Goal: Browse casually: Explore the website without a specific task or goal

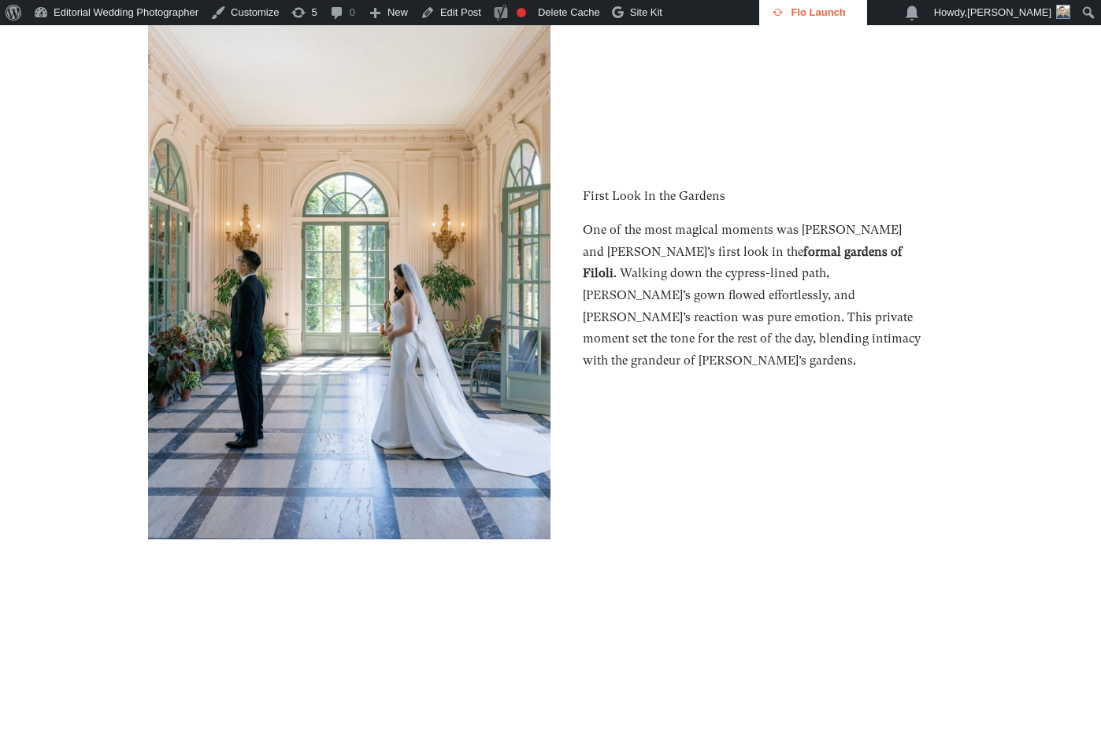
scroll to position [14969, 0]
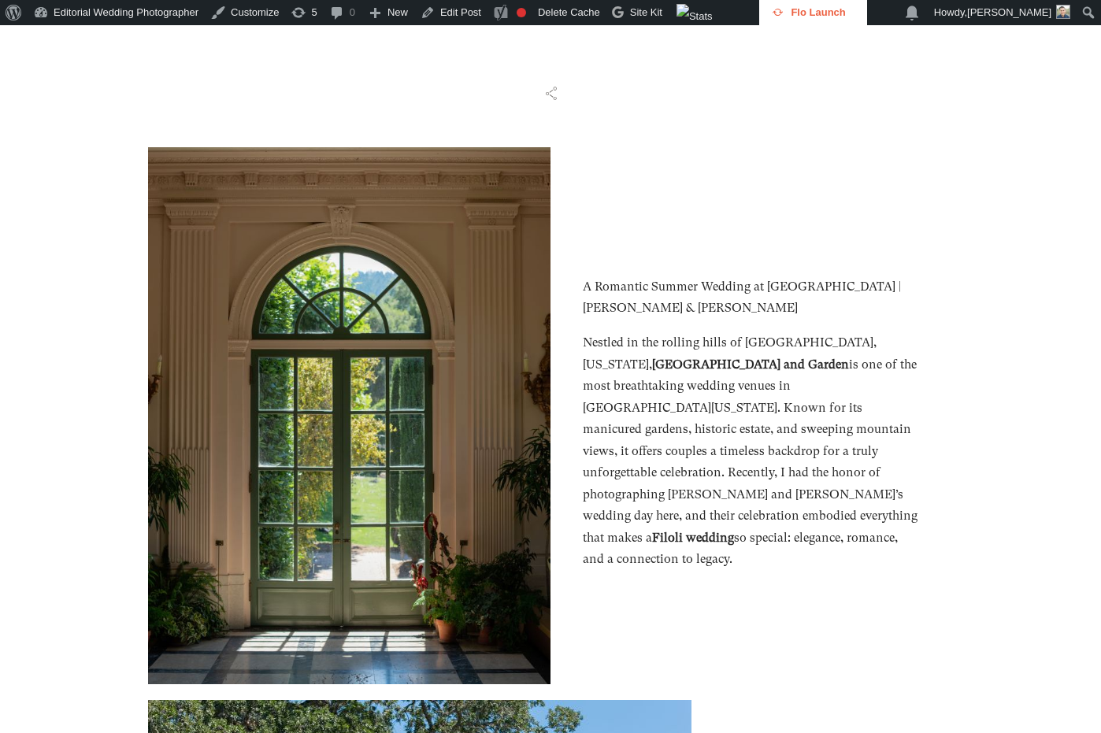
scroll to position [711, 0]
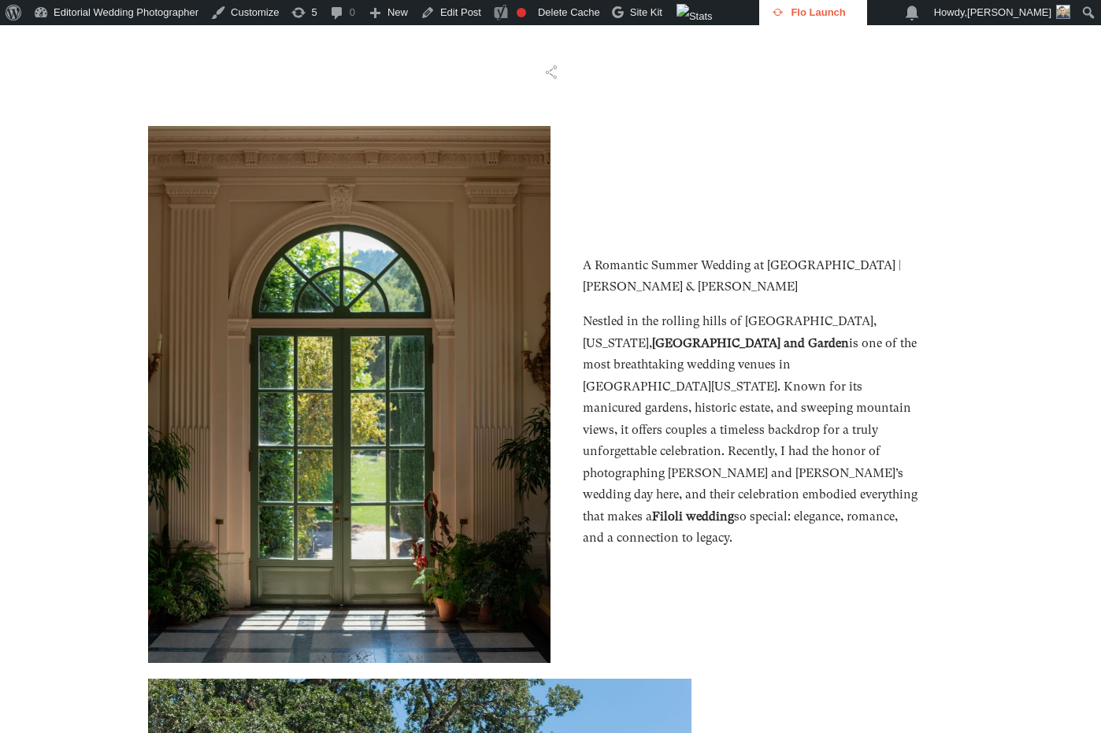
scroll to position [740, 0]
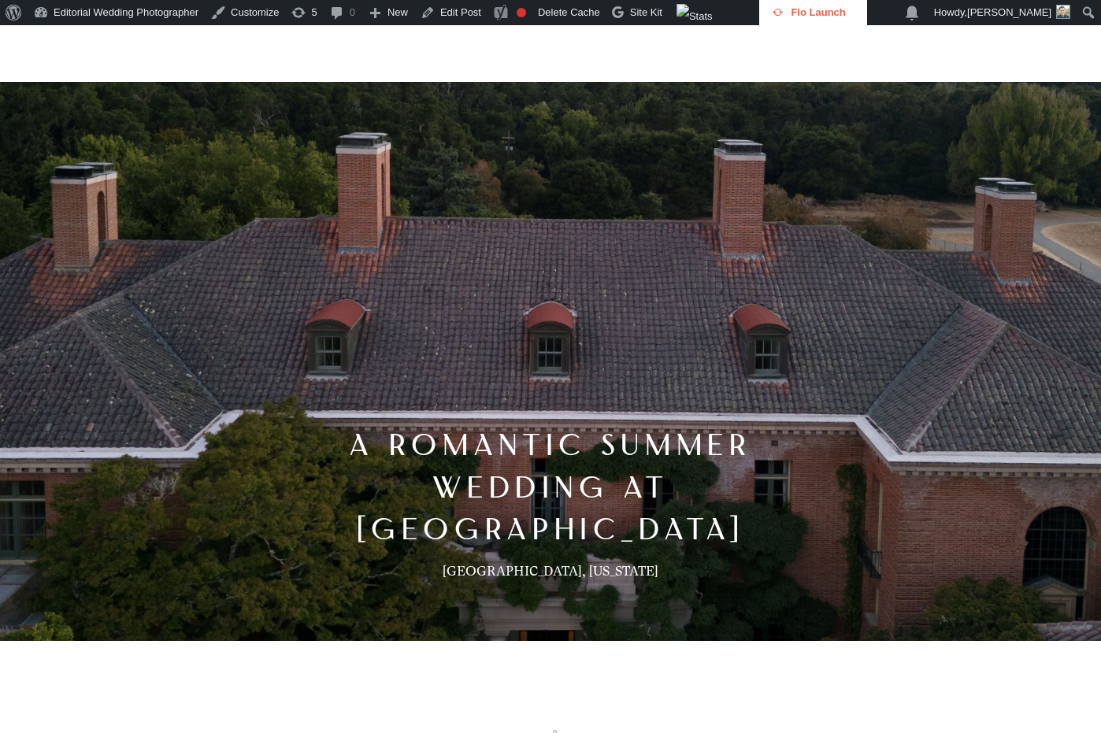
scroll to position [52, 0]
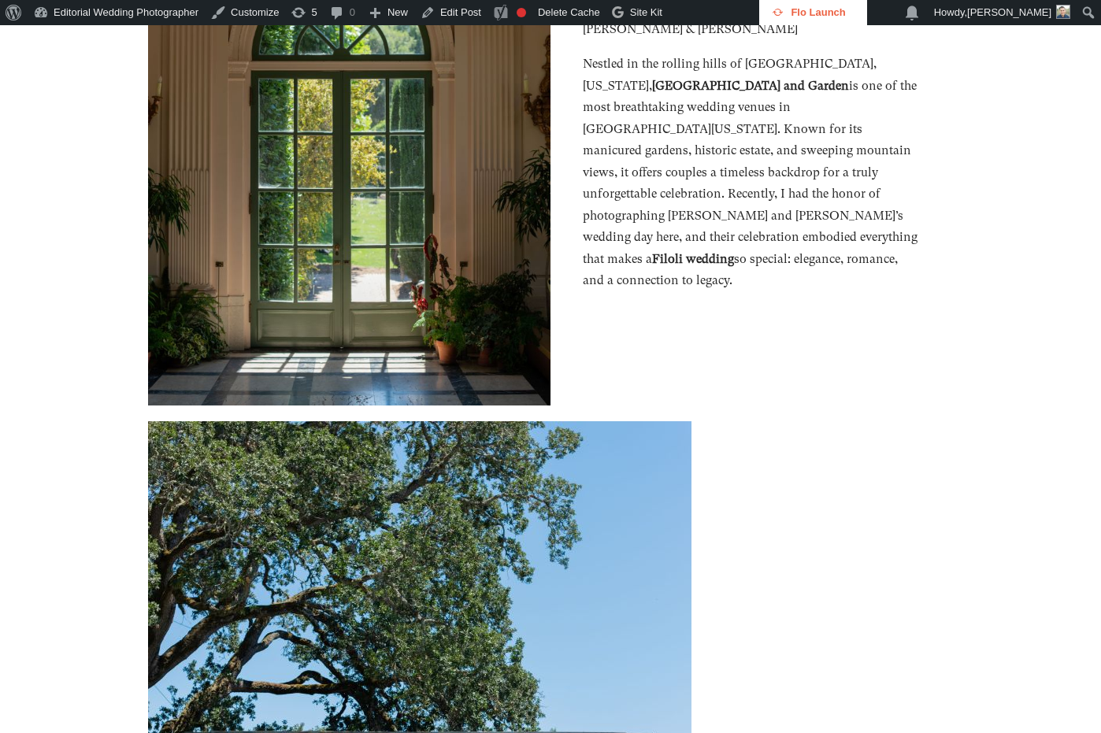
scroll to position [990, 0]
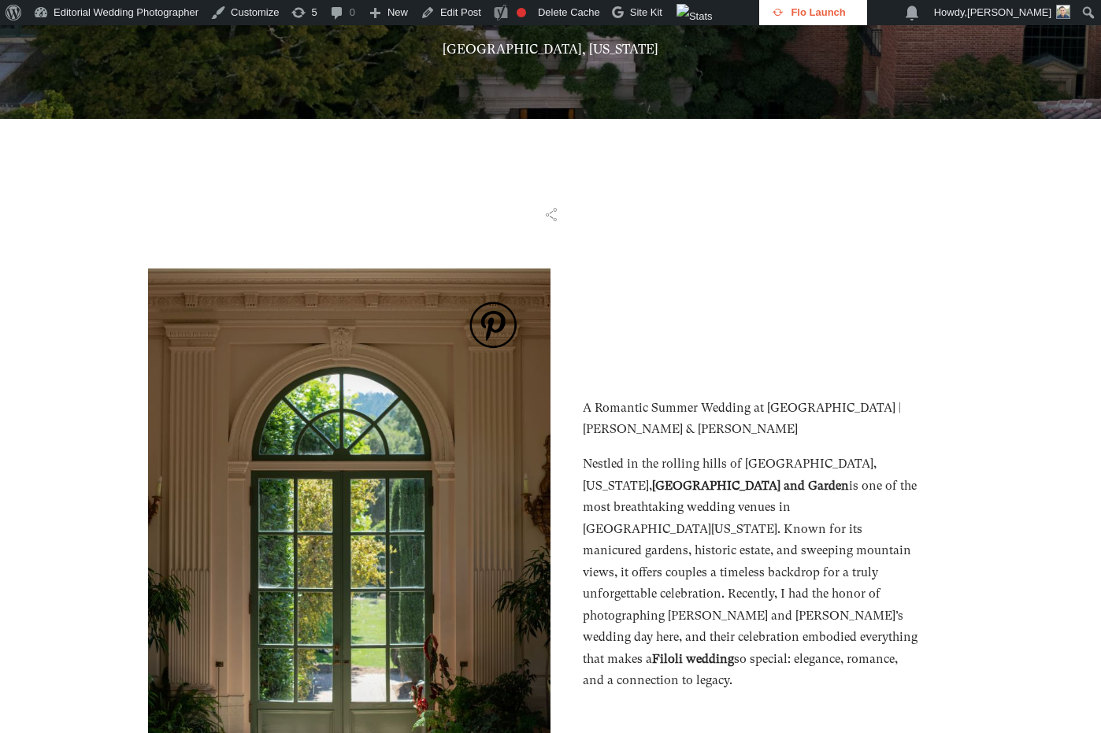
scroll to position [585, 0]
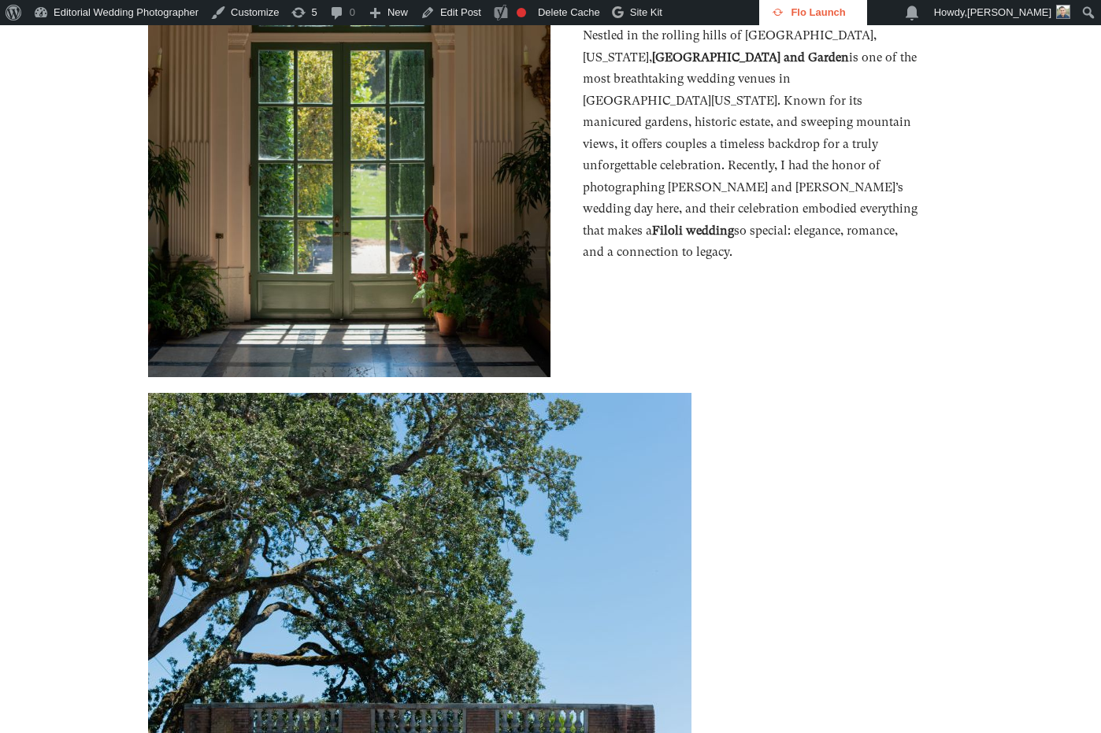
scroll to position [1020, 0]
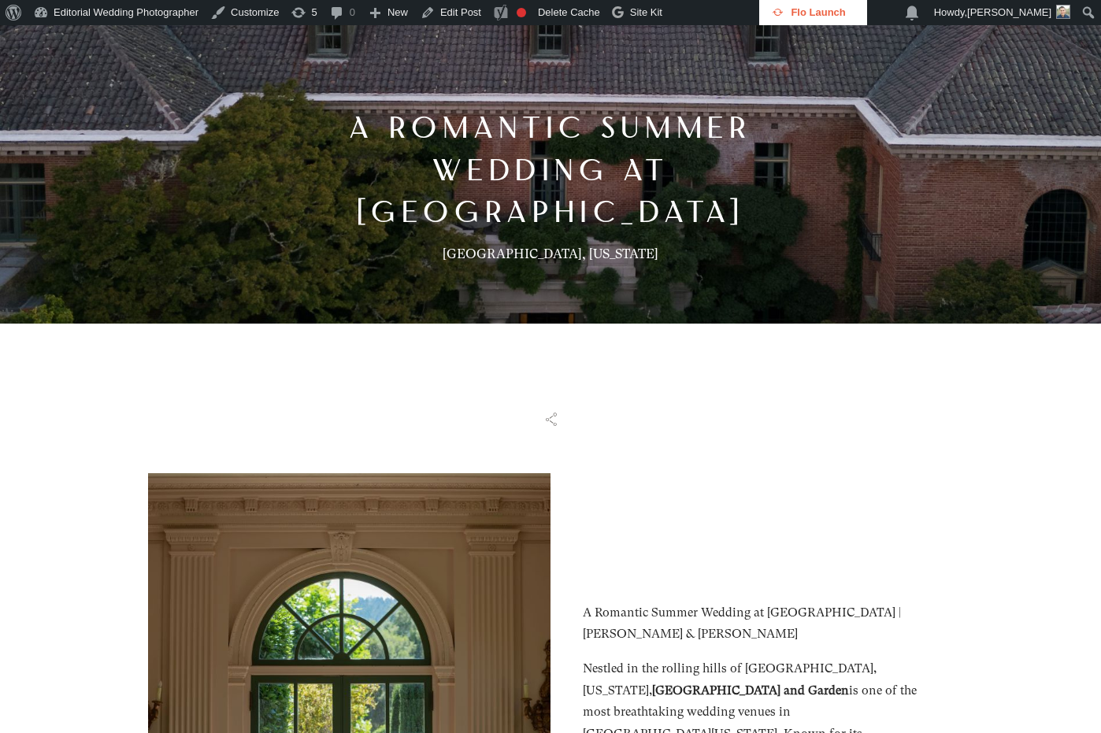
scroll to position [350, 0]
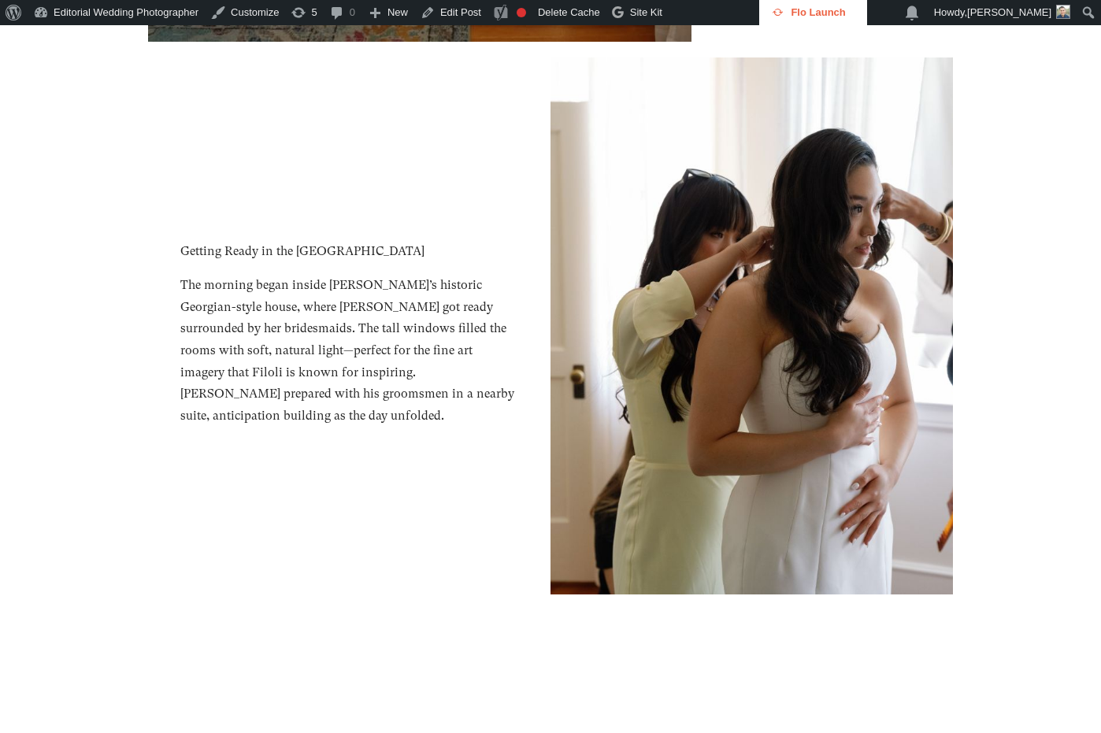
scroll to position [7613, 0]
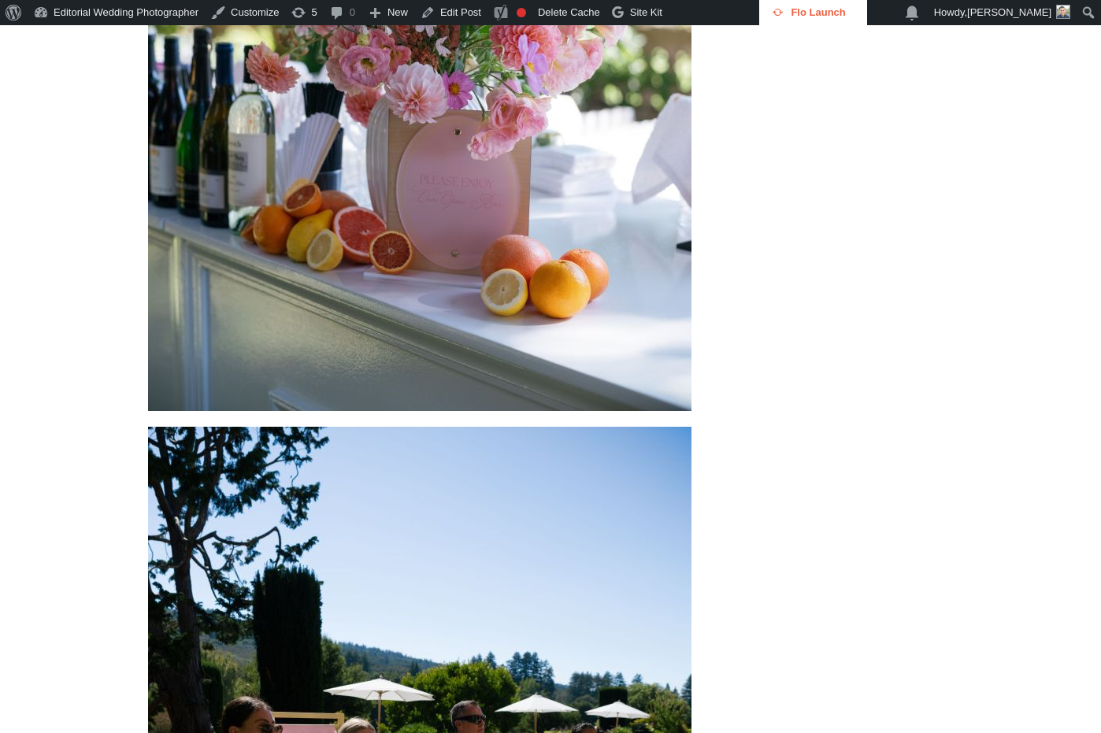
scroll to position [39384, 0]
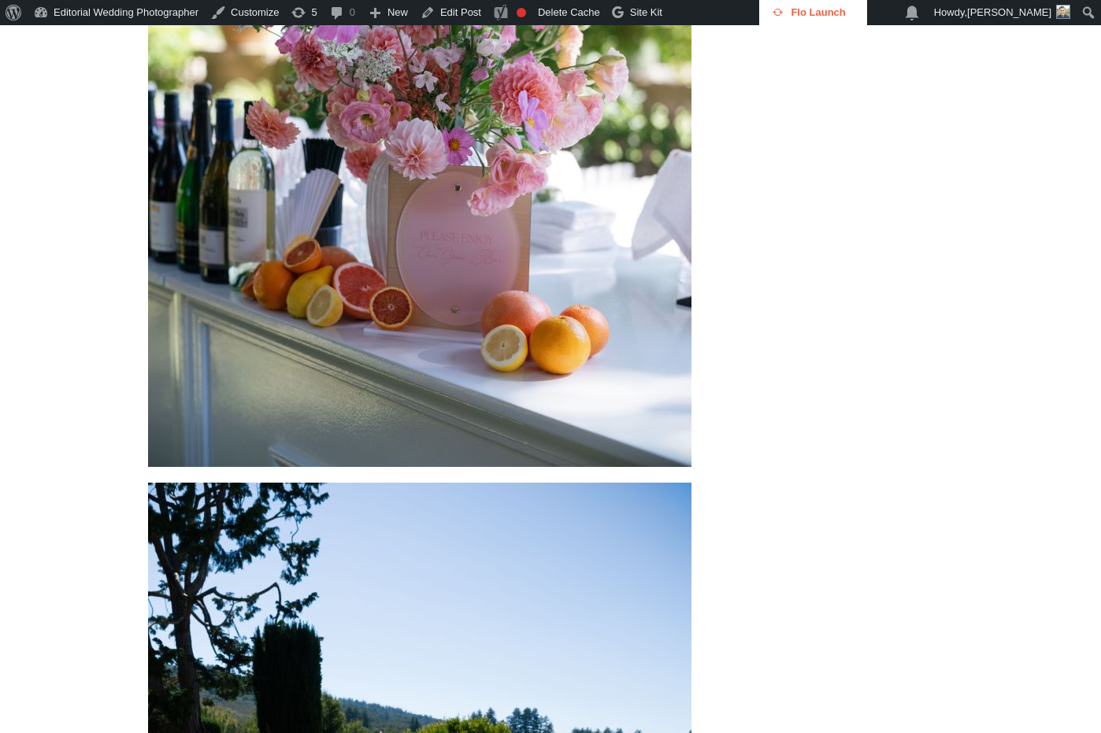
drag, startPoint x: 1096, startPoint y: 288, endPoint x: 1095, endPoint y: 100, distance: 188.3
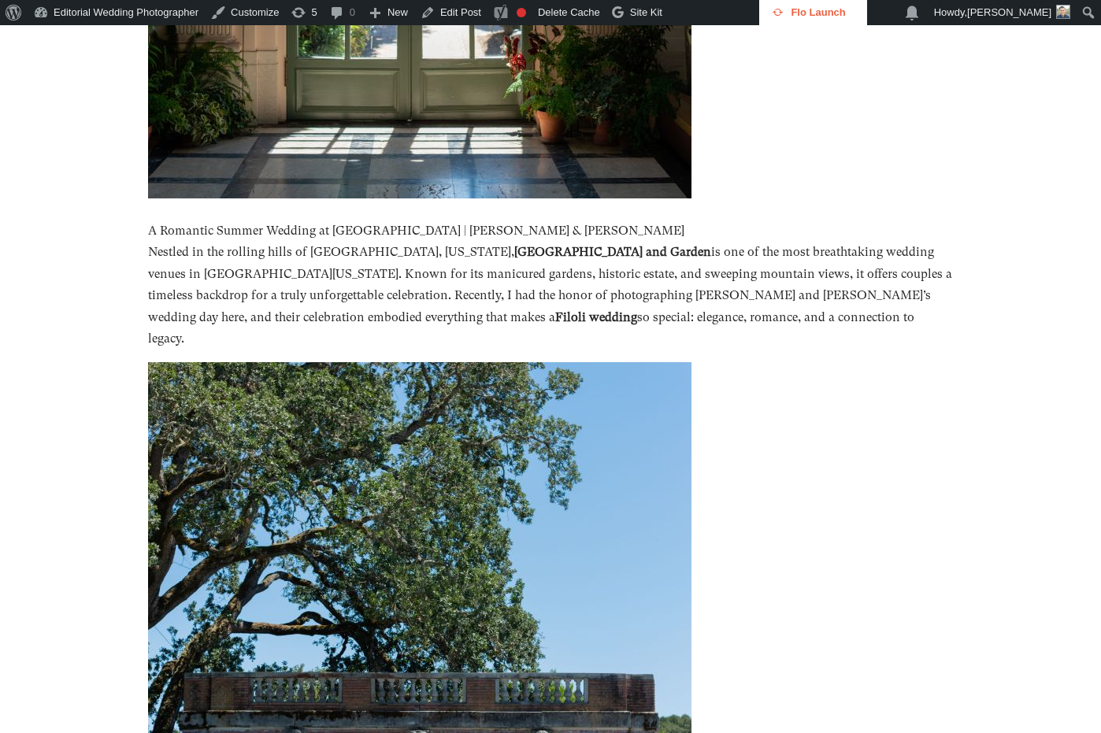
scroll to position [1386, 0]
